Goal: Register for event/course

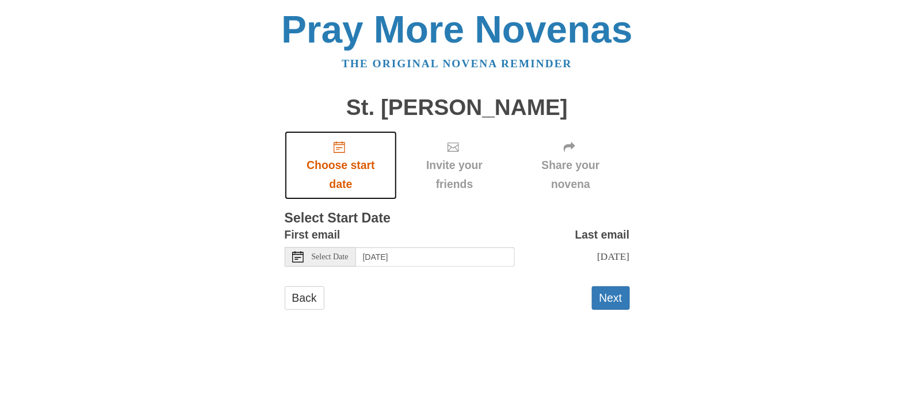
click at [339, 167] on span "Choose start date" at bounding box center [341, 175] width 90 height 38
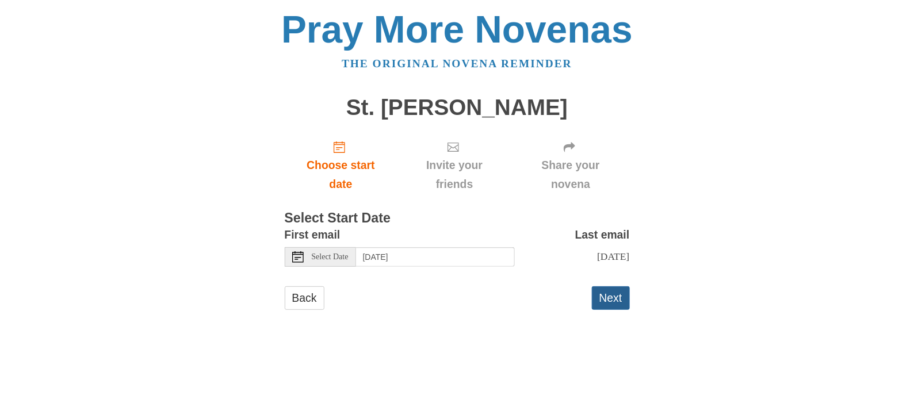
click at [605, 306] on button "Next" at bounding box center [611, 298] width 38 height 24
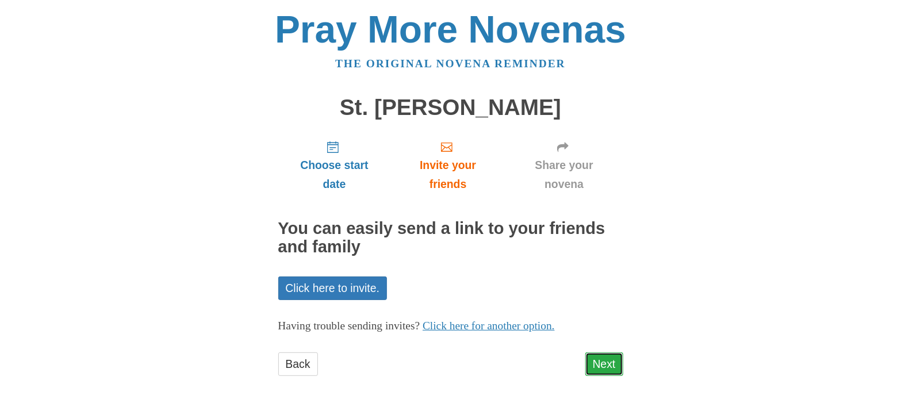
click at [609, 369] on link "Next" at bounding box center [604, 364] width 38 height 24
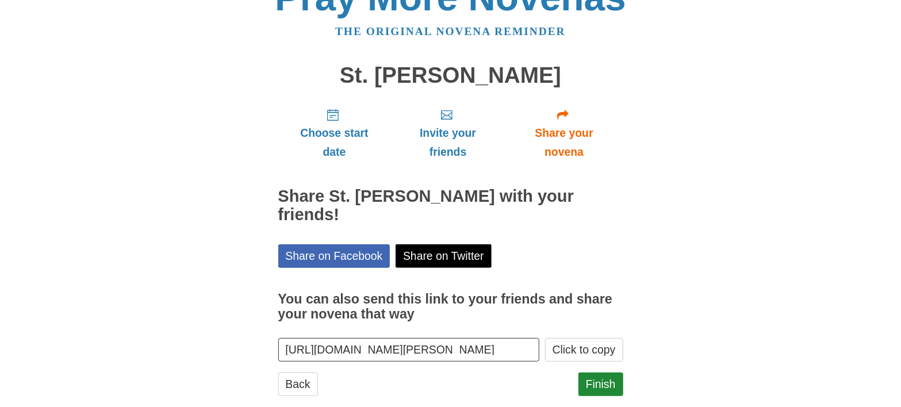
scroll to position [55, 0]
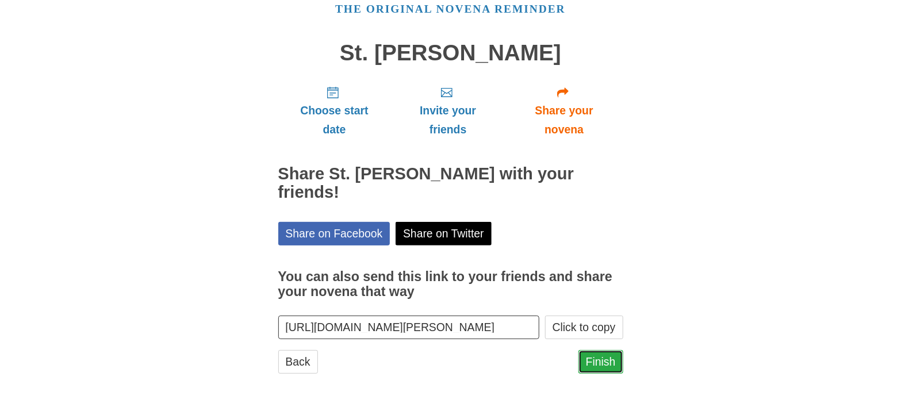
click at [597, 358] on link "Finish" at bounding box center [600, 362] width 45 height 24
